Goal: Task Accomplishment & Management: Complete application form

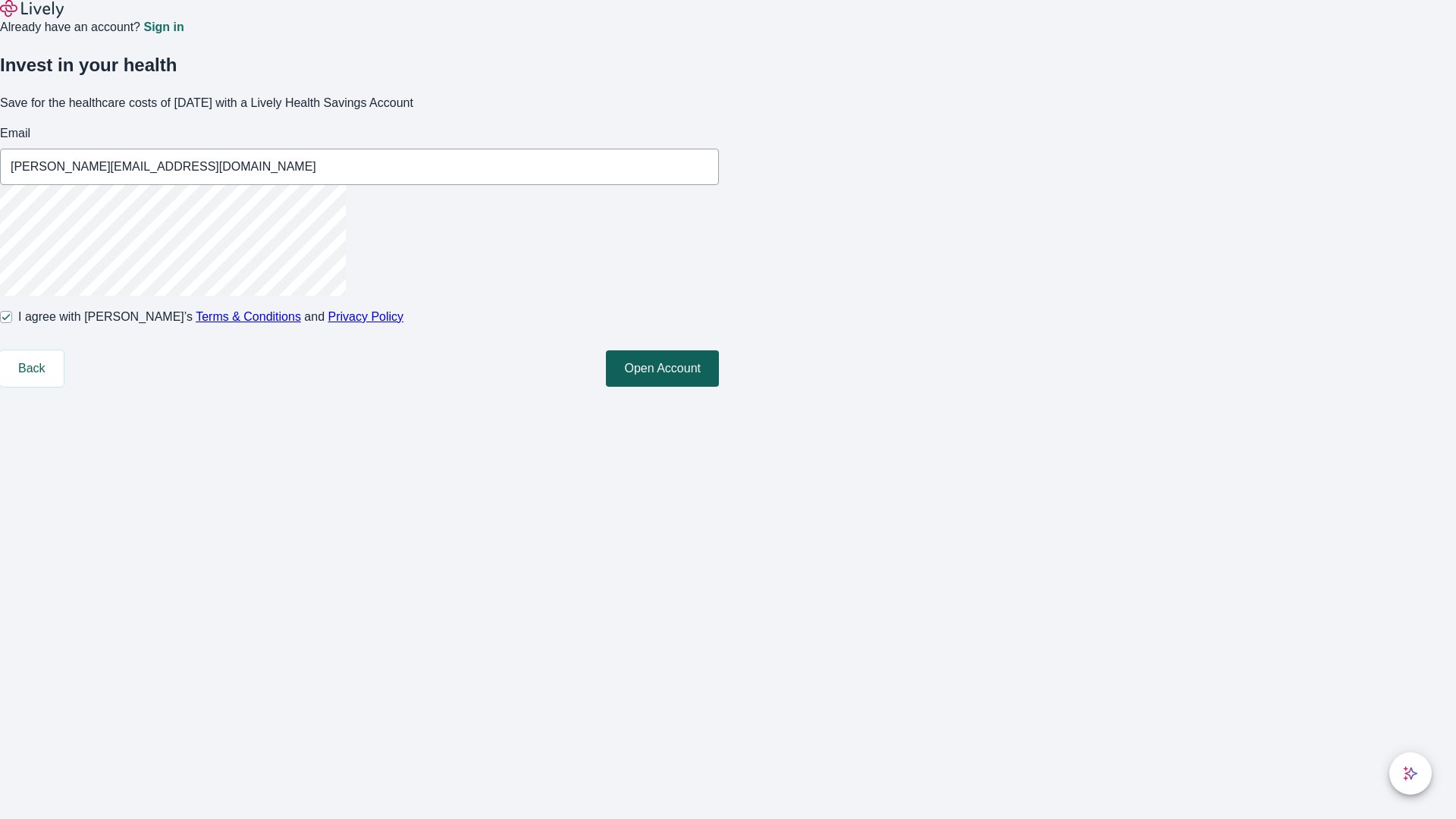
click at [719, 387] on button "Open Account" at bounding box center [662, 369] width 113 height 36
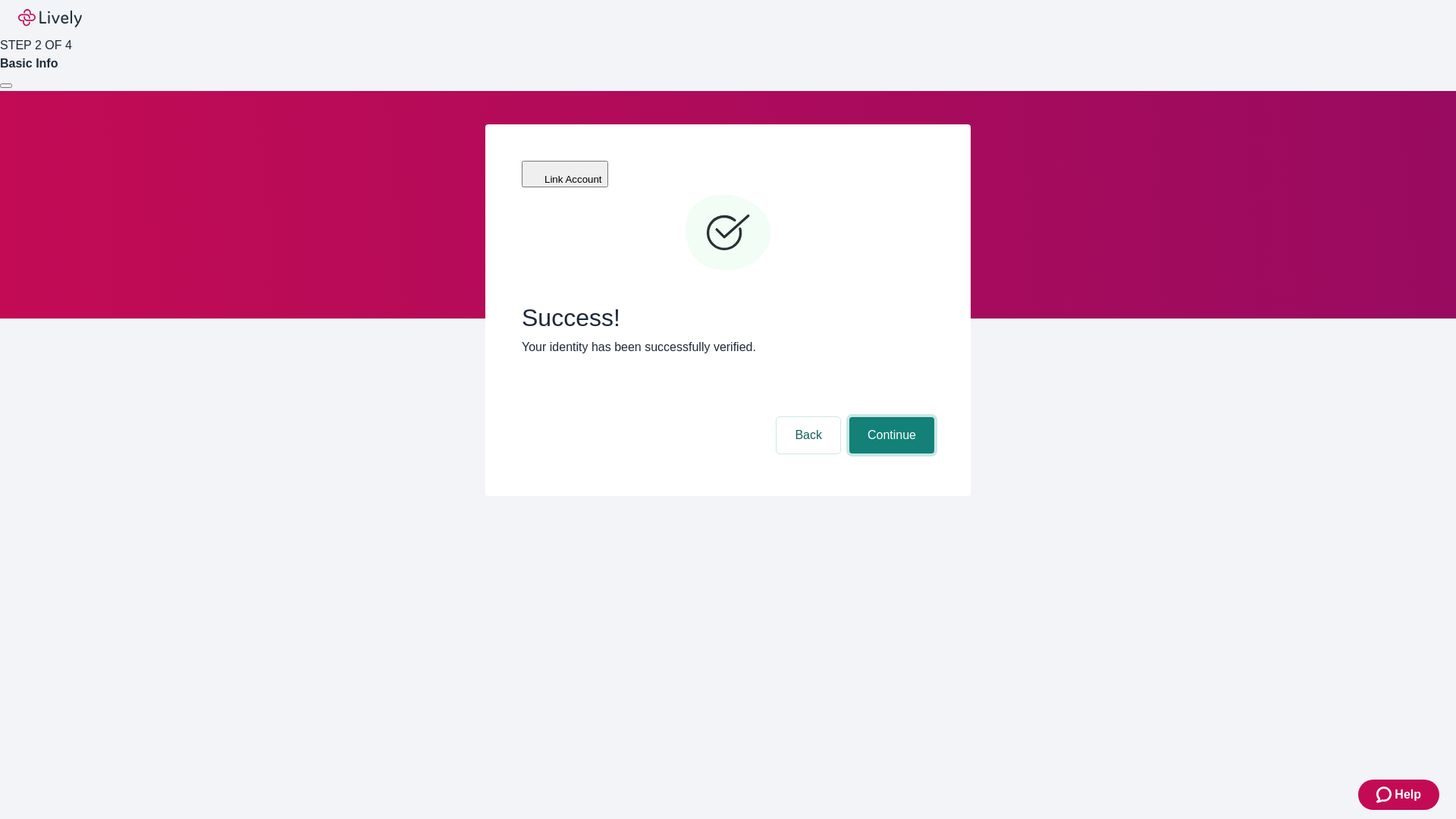
click at [890, 417] on button "Continue" at bounding box center [891, 435] width 85 height 36
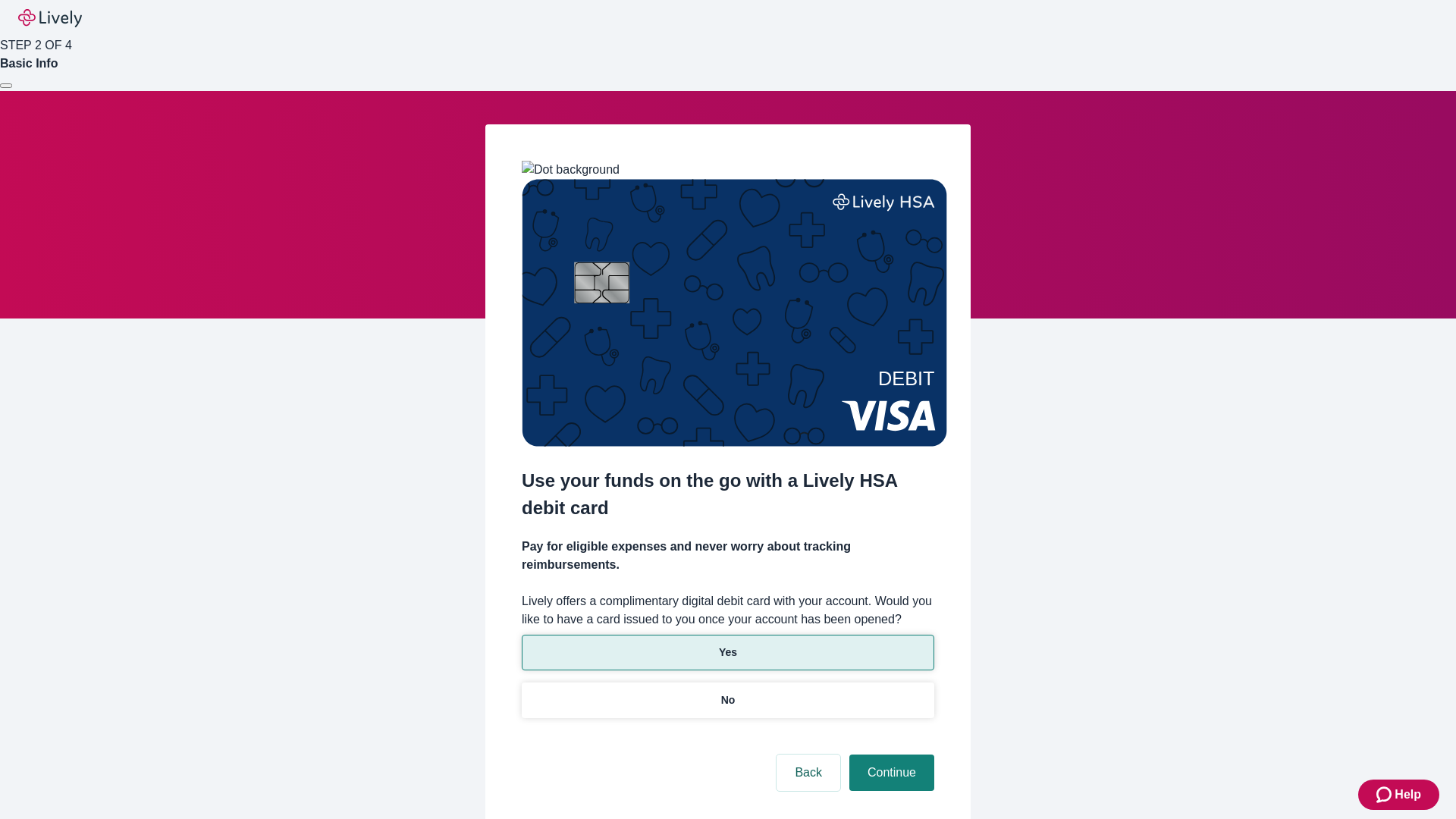
click at [727, 645] on p "Yes" at bounding box center [727, 652] width 18 height 16
click at [890, 755] on button "Continue" at bounding box center [891, 773] width 85 height 36
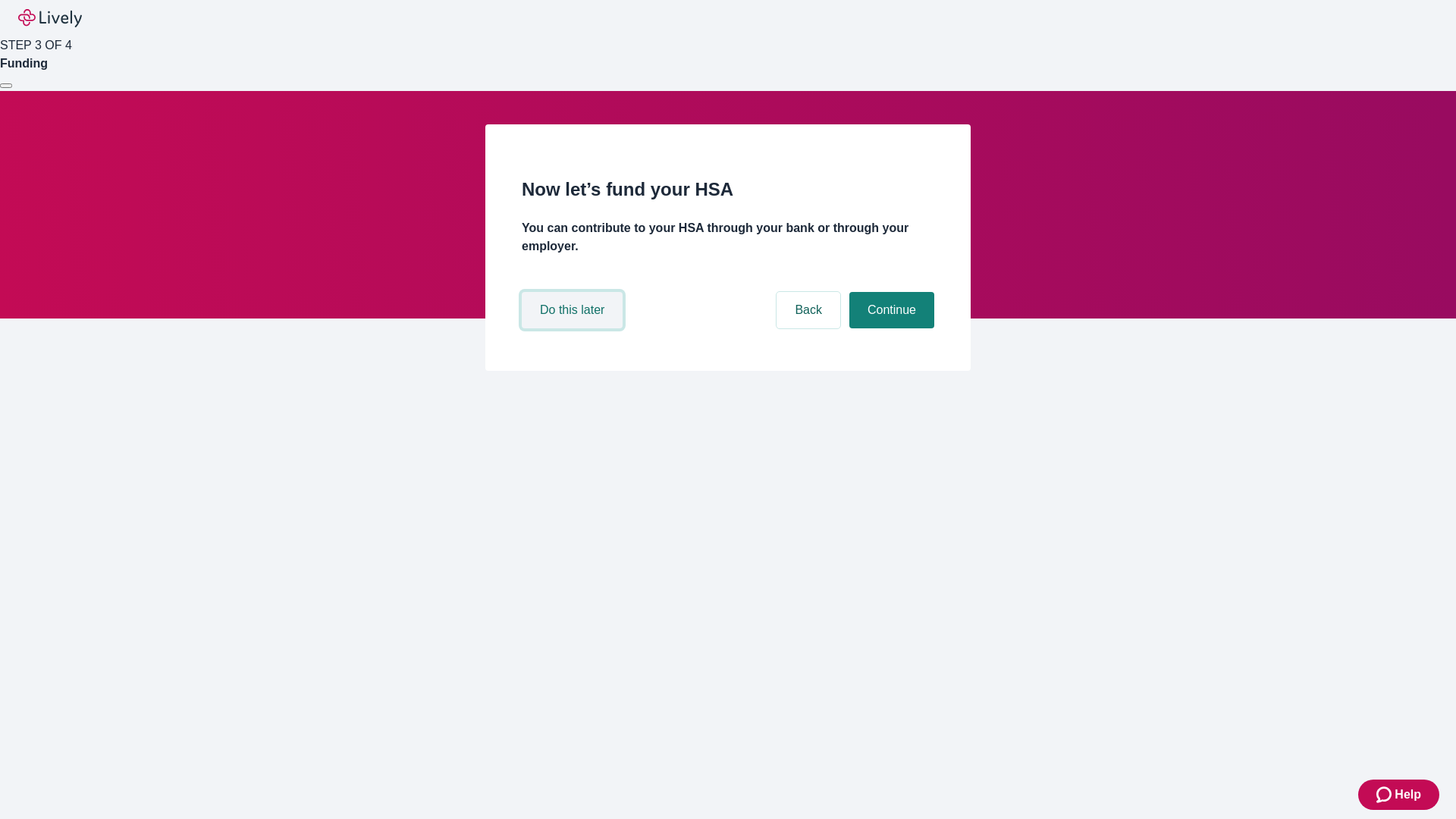
click at [574, 328] on button "Do this later" at bounding box center [572, 310] width 101 height 36
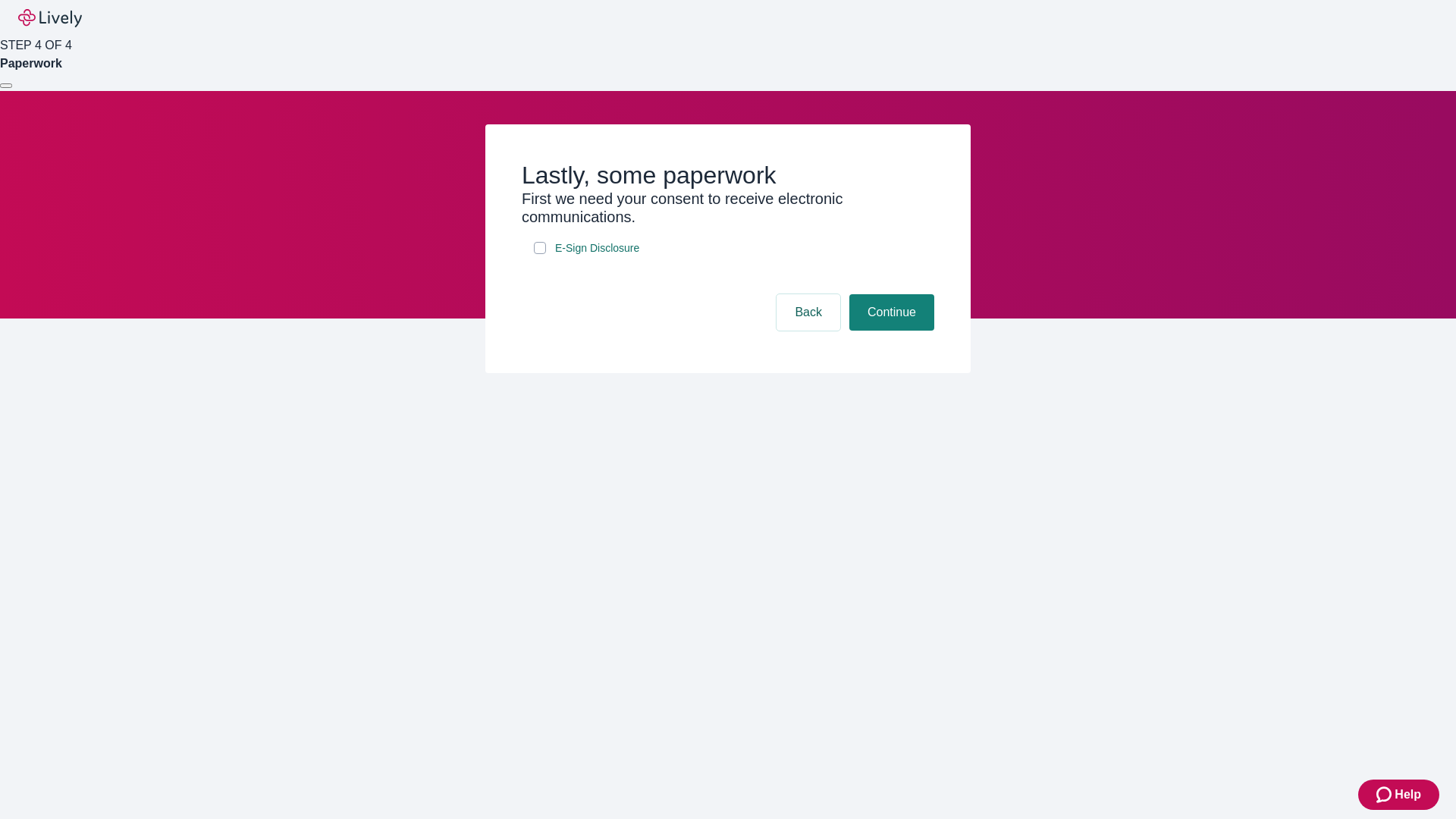
click at [540, 254] on input "E-Sign Disclosure" at bounding box center [540, 248] width 12 height 12
checkbox input "true"
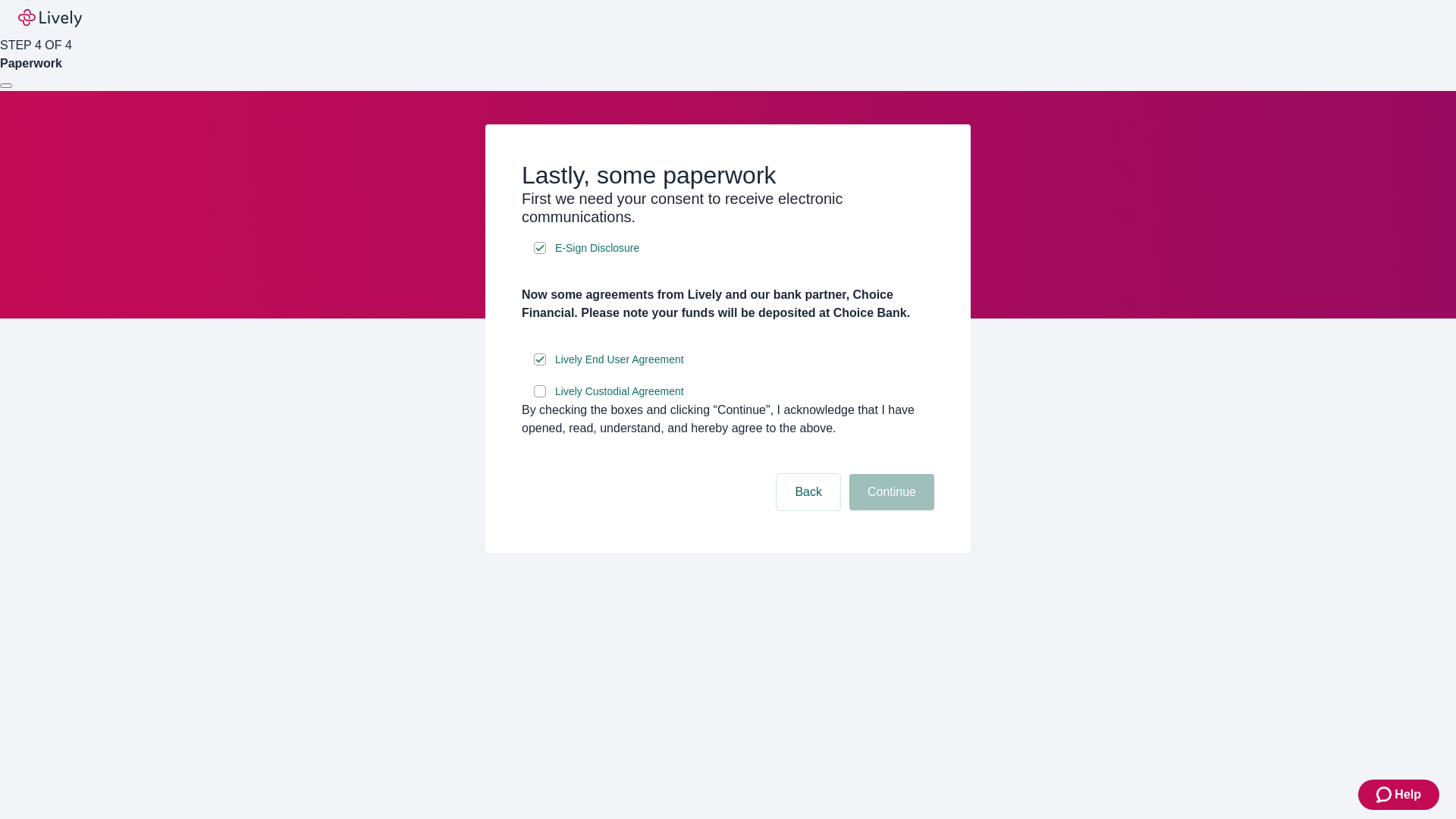
click at [540, 397] on input "Lively Custodial Agreement" at bounding box center [540, 391] width 12 height 12
checkbox input "true"
click at [890, 510] on button "Continue" at bounding box center [891, 492] width 85 height 36
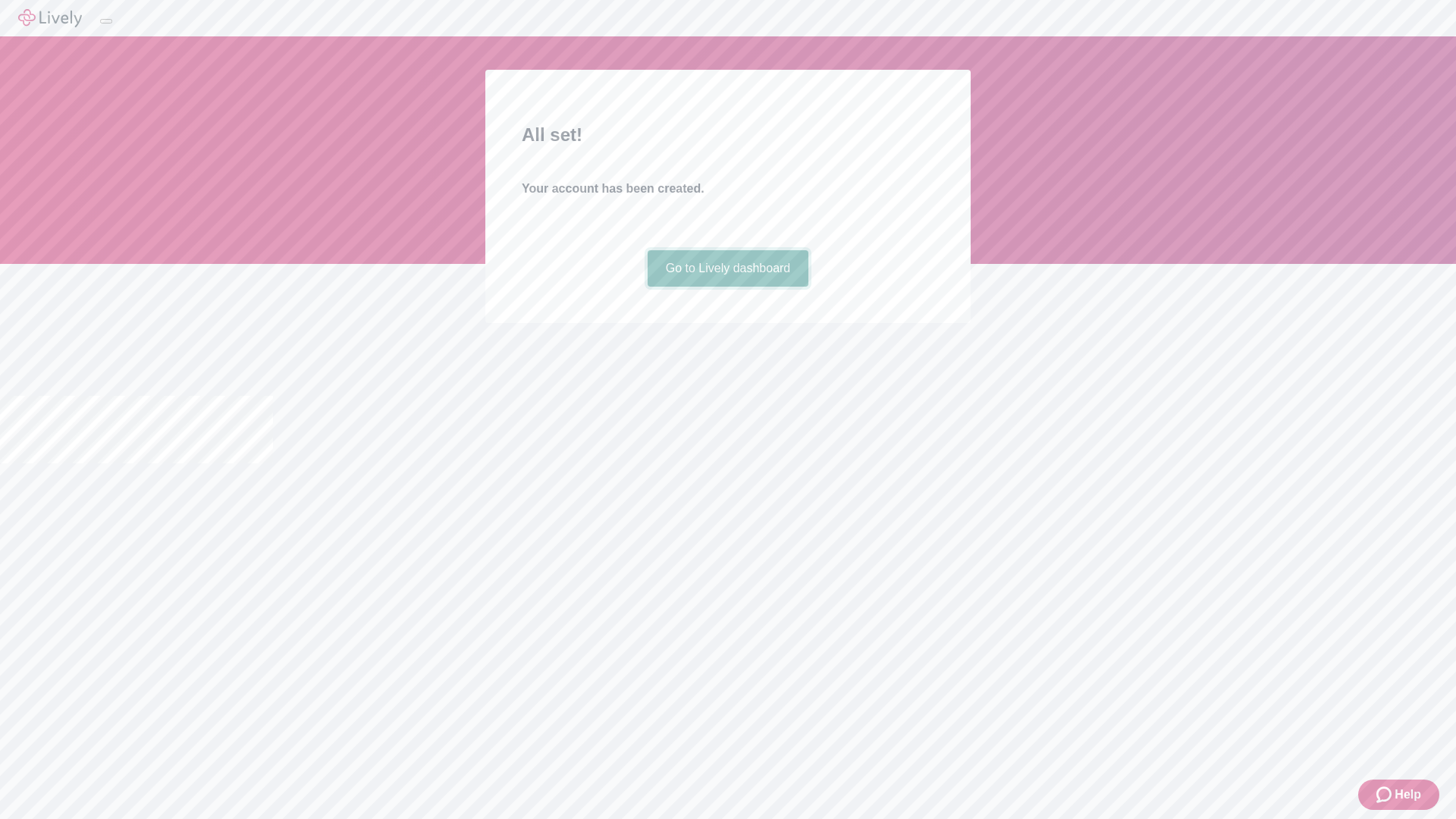
click at [727, 287] on link "Go to Lively dashboard" at bounding box center [728, 268] width 162 height 36
